Goal: Information Seeking & Learning: Learn about a topic

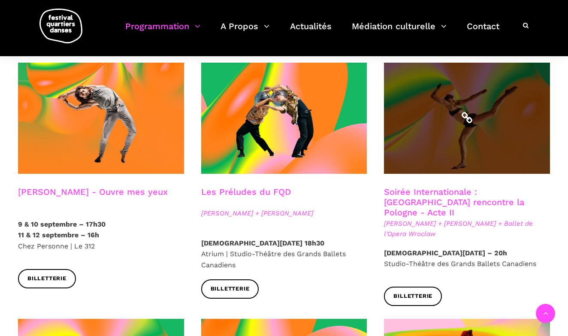
click at [428, 124] on span at bounding box center [467, 118] width 166 height 111
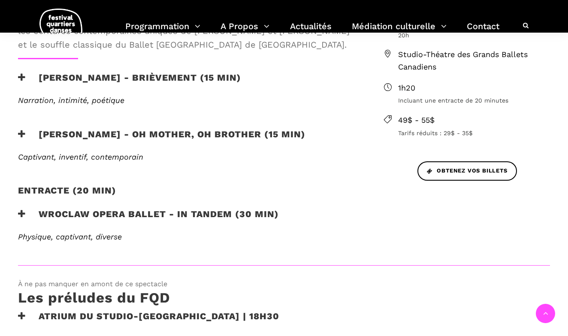
scroll to position [351, 0]
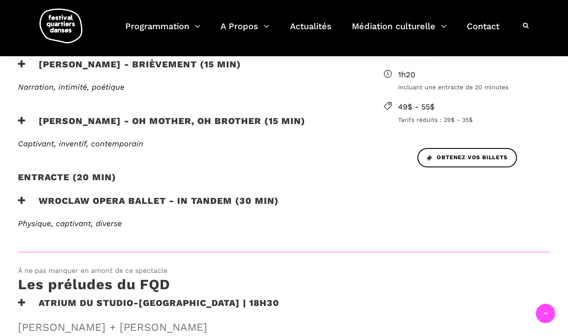
click at [21, 200] on icon at bounding box center [22, 200] width 8 height 9
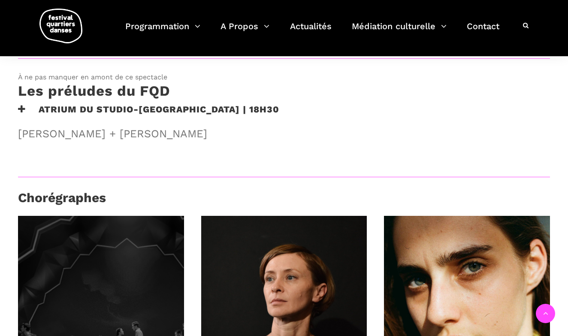
scroll to position [685, 0]
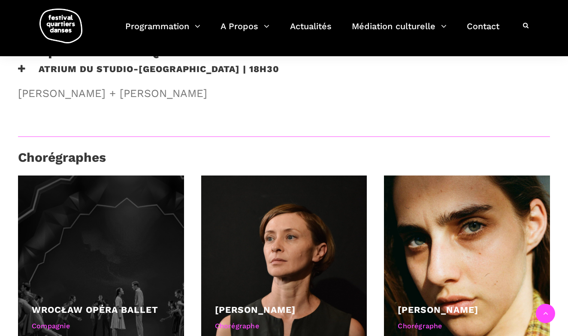
click at [111, 305] on link "Wrocław Opéra Ballet" at bounding box center [95, 309] width 127 height 11
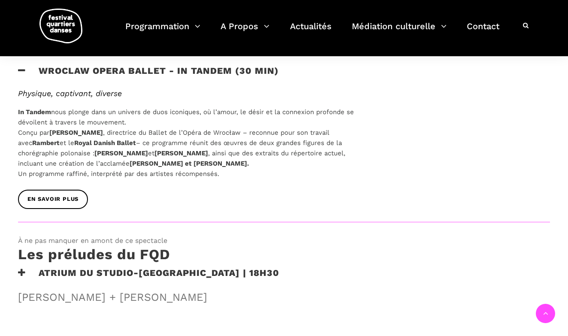
scroll to position [449, 0]
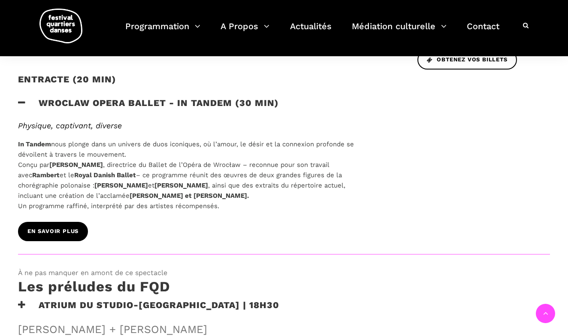
click at [63, 231] on span "EN SAVOIR PLUS" at bounding box center [52, 231] width 51 height 9
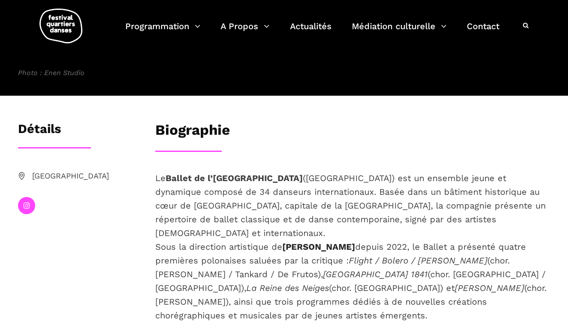
scroll to position [124, 0]
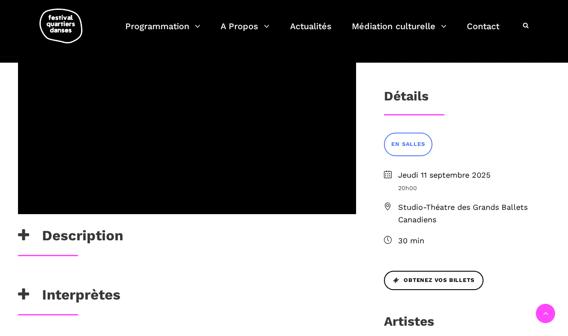
scroll to position [270, 0]
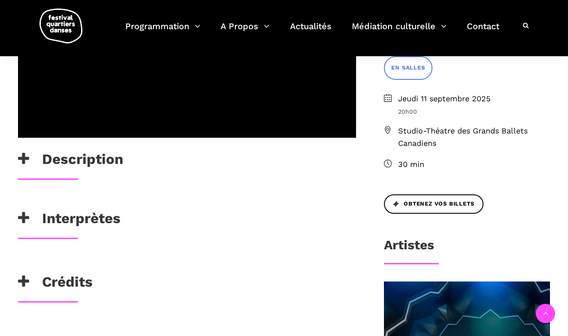
click at [27, 277] on icon at bounding box center [23, 282] width 11 height 14
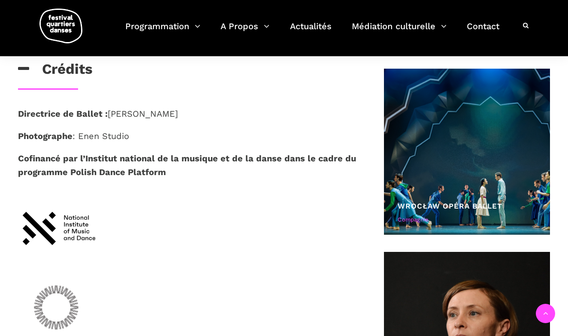
scroll to position [482, 0]
